Goal: Book appointment/travel/reservation

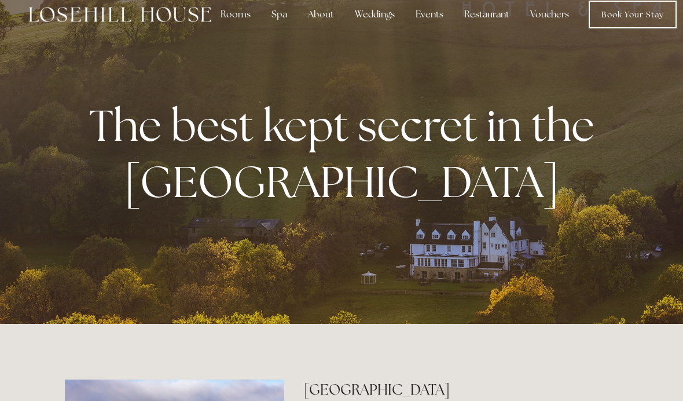
scroll to position [19, 0]
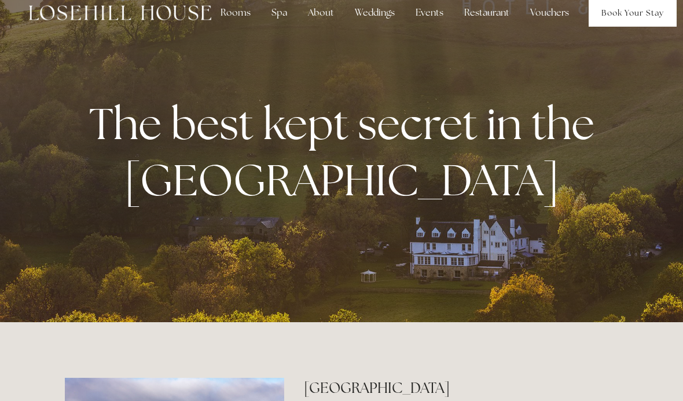
click at [623, 16] on link "Book Your Stay" at bounding box center [633, 13] width 88 height 28
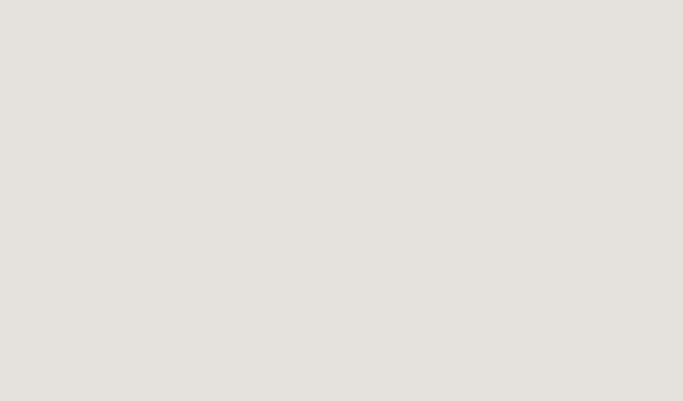
scroll to position [707, 0]
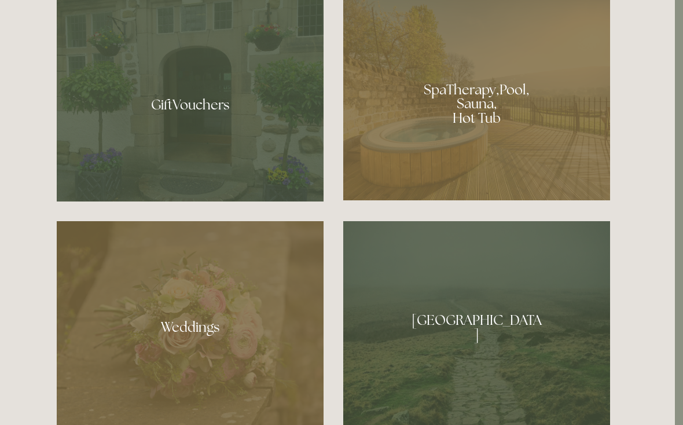
scroll to position [921, 8]
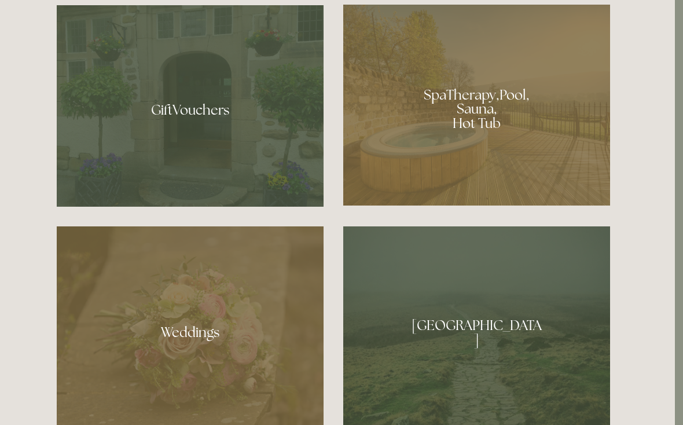
click at [459, 112] on div at bounding box center [476, 105] width 267 height 201
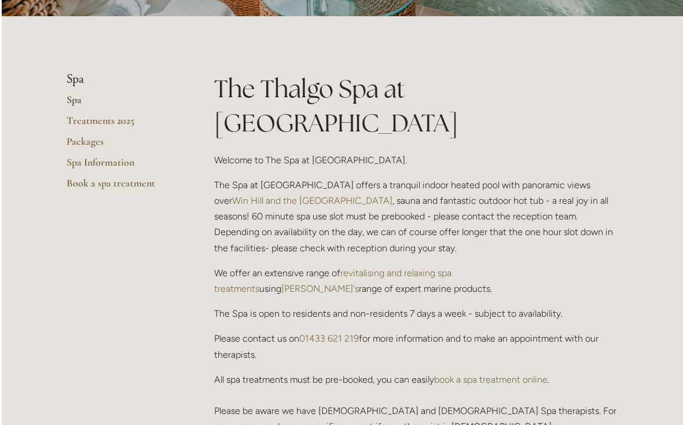
scroll to position [226, 0]
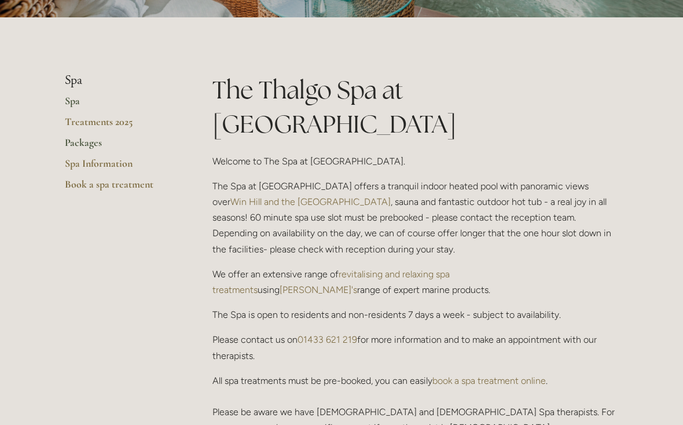
click at [92, 148] on link "Packages" at bounding box center [120, 146] width 111 height 21
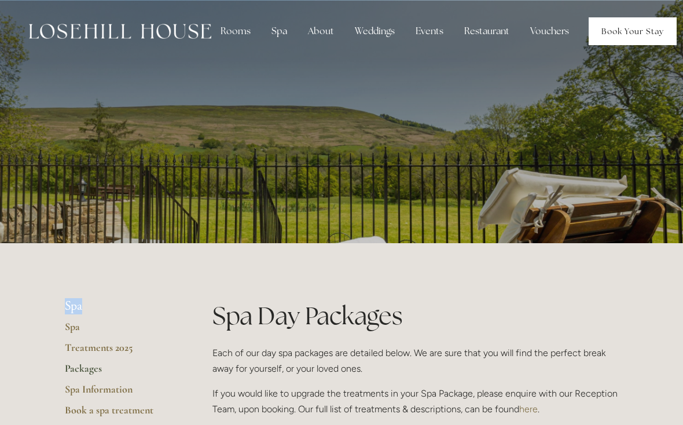
click at [638, 29] on link "Book Your Stay" at bounding box center [633, 31] width 88 height 28
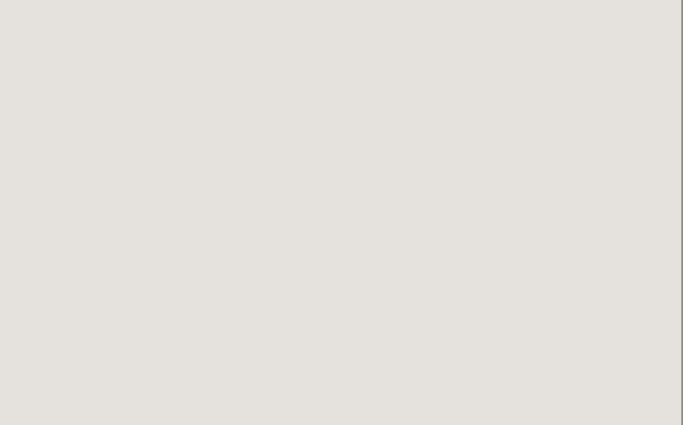
scroll to position [1749, 2]
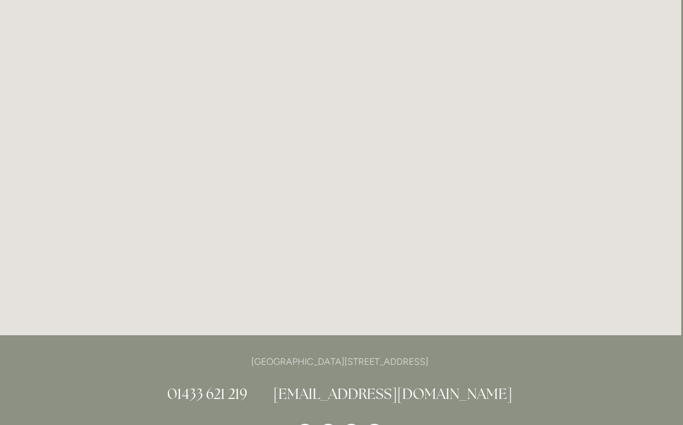
click at [471, 425] on html "Rooms Rooms Your Stay Book a stay Offers Spa Spa About" at bounding box center [339, 341] width 683 height 1351
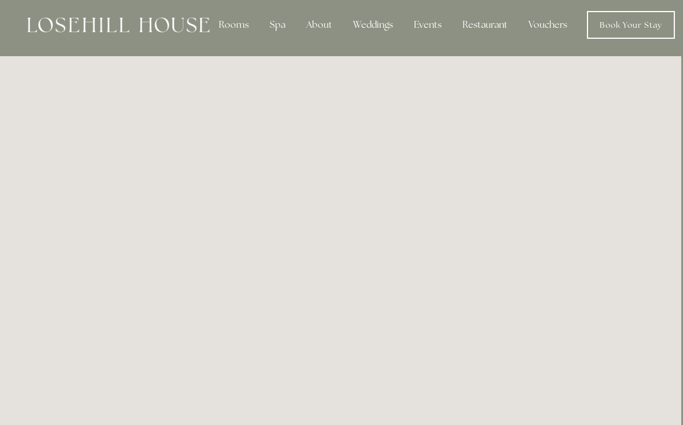
scroll to position [0, 2]
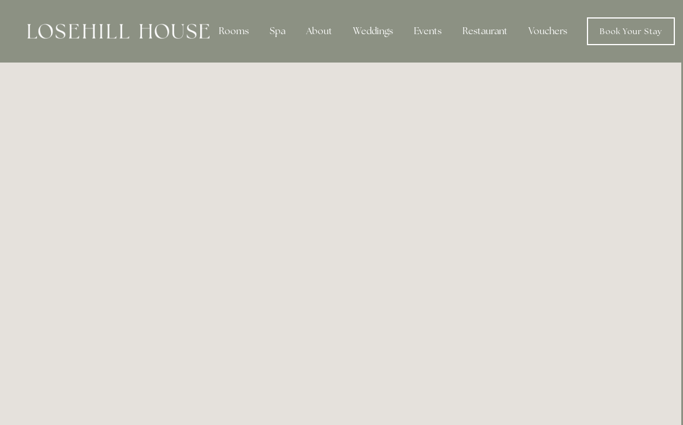
click at [239, 35] on div "Rooms" at bounding box center [234, 31] width 49 height 23
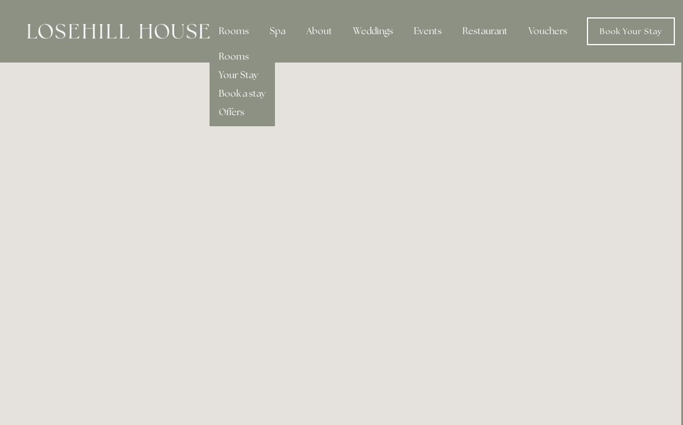
click at [238, 81] on link "Your Stay" at bounding box center [238, 75] width 39 height 12
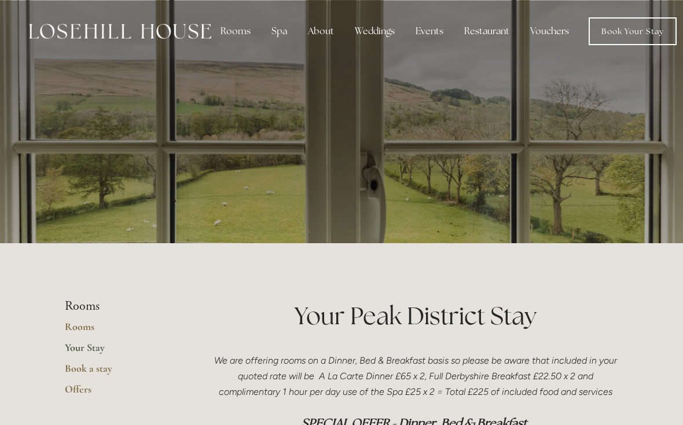
click at [246, 75] on div at bounding box center [342, 121] width 554 height 243
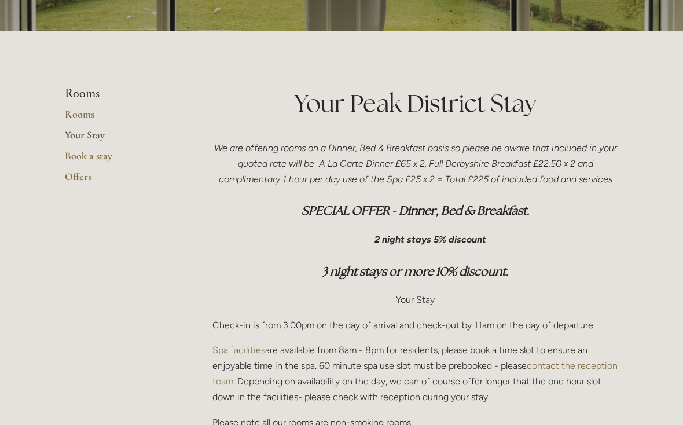
scroll to position [189, 0]
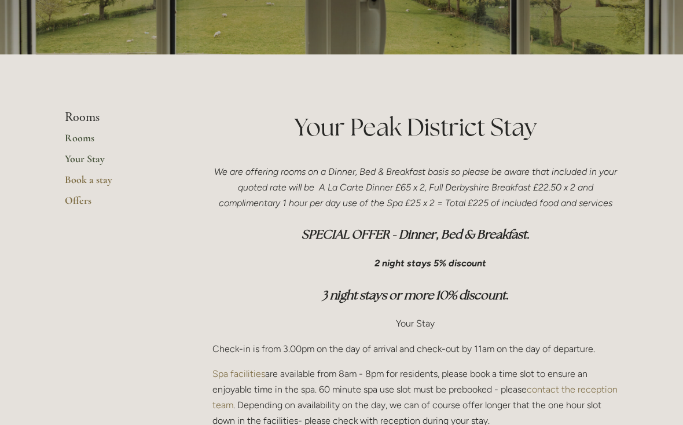
click at [86, 147] on link "Rooms" at bounding box center [120, 141] width 111 height 21
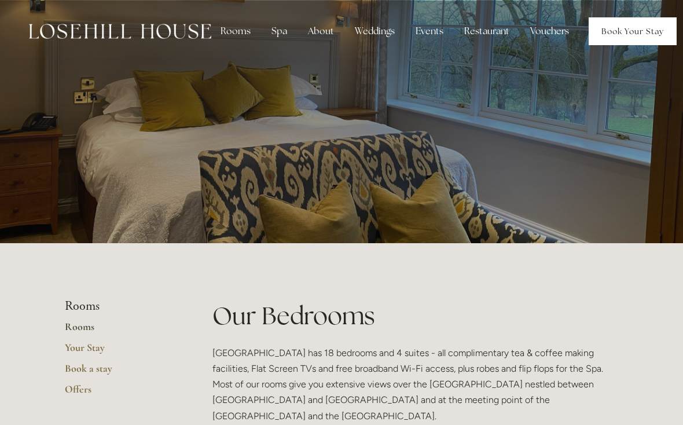
click at [626, 27] on link "Book Your Stay" at bounding box center [633, 31] width 88 height 28
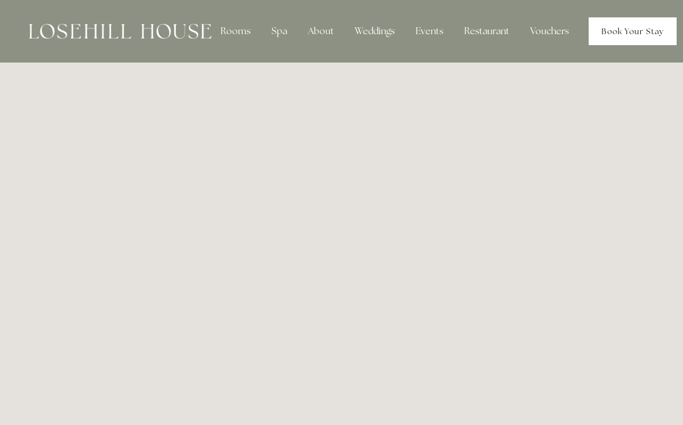
click at [626, 34] on link "Book Your Stay" at bounding box center [633, 31] width 88 height 28
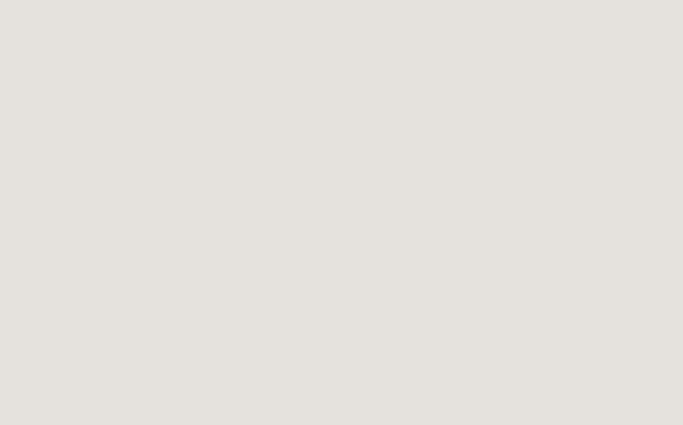
scroll to position [63, 0]
